Goal: Transaction & Acquisition: Purchase product/service

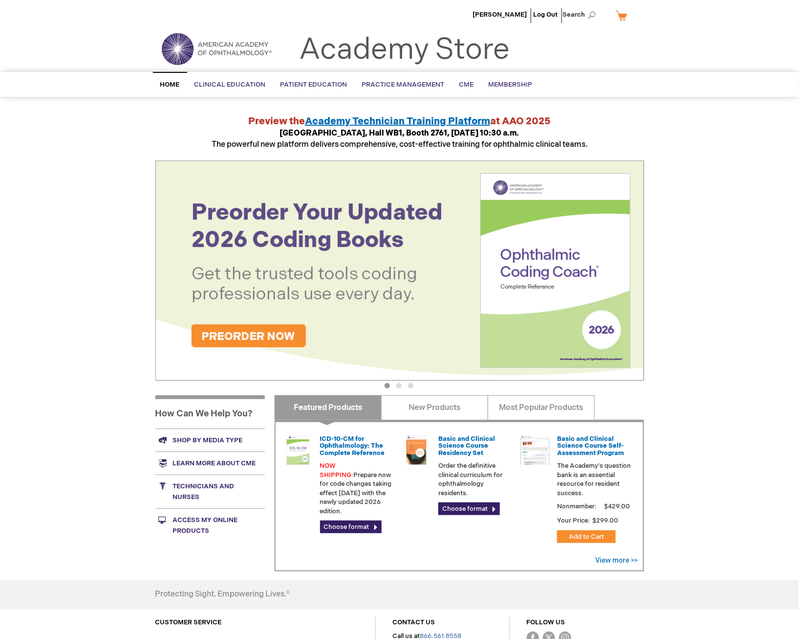
type input "MJTsang"
drag, startPoint x: 717, startPoint y: 255, endPoint x: 612, endPoint y: 227, distance: 109.2
click at [716, 256] on div "MJ Tsang Log Out Search My Cart CLOSE RECENTLY ADDED ITEM(S) Close There are no…" at bounding box center [399, 367] width 799 height 735
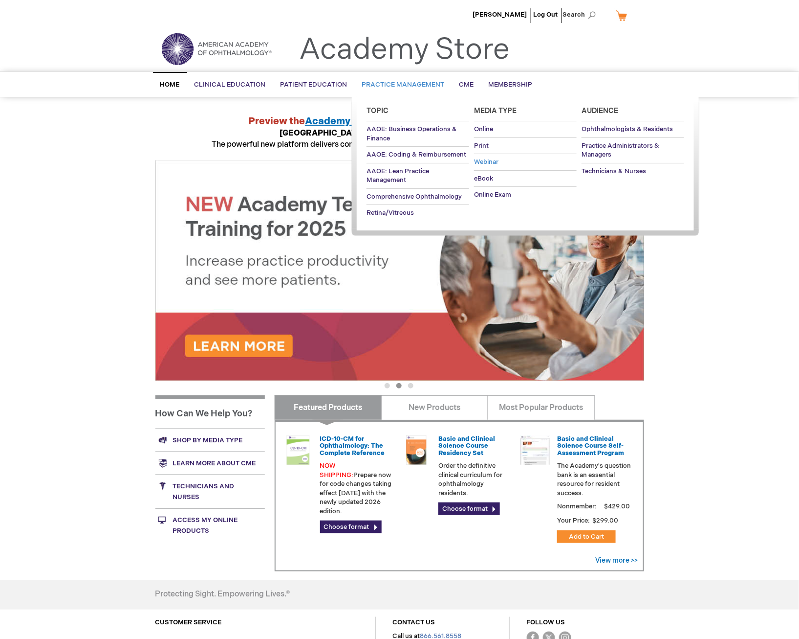
click at [475, 159] on span "Webinar" at bounding box center [486, 162] width 24 height 8
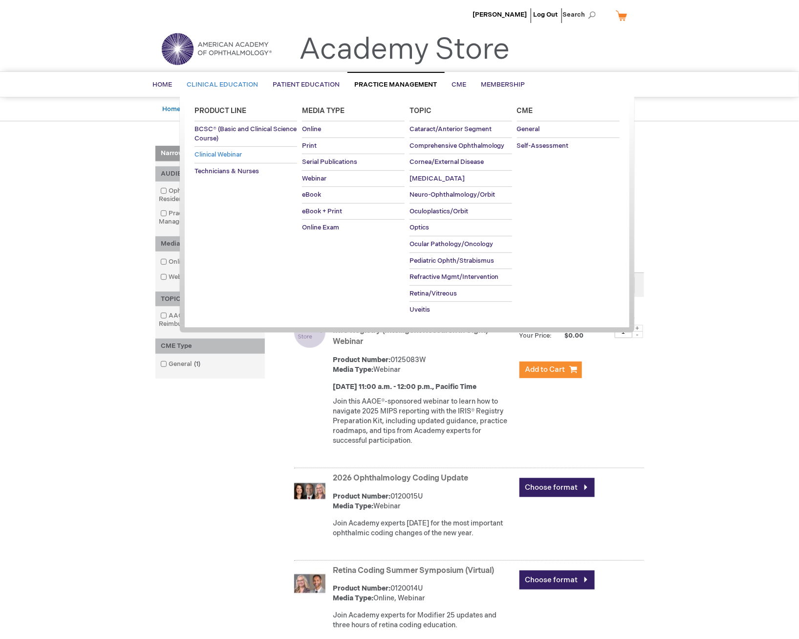
type input "MJTsang"
click at [217, 158] on link "Clinical Webinar" at bounding box center [246, 155] width 103 height 16
